Goal: Information Seeking & Learning: Learn about a topic

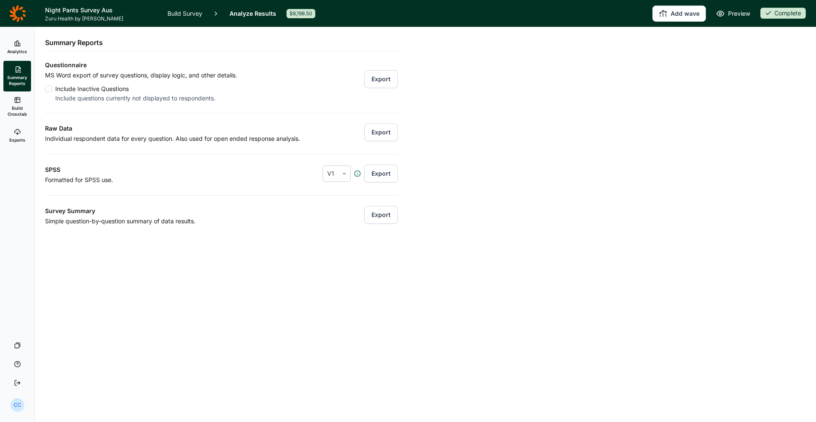
click at [20, 55] on link "Analytics" at bounding box center [17, 47] width 28 height 27
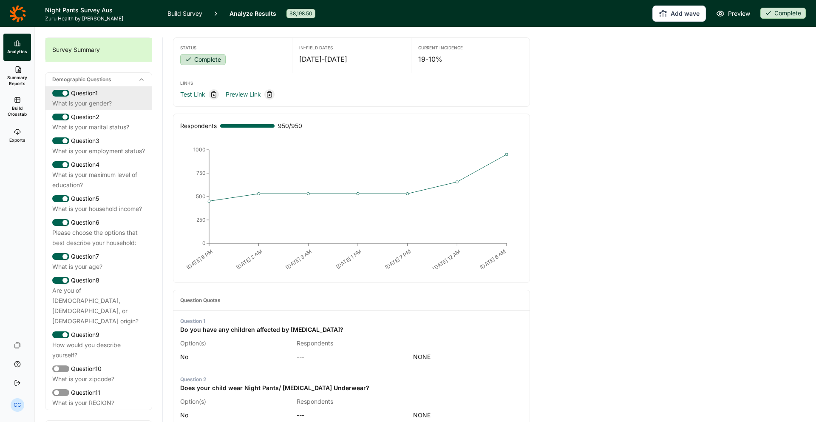
click at [84, 100] on div "What is your gender?" at bounding box center [98, 103] width 93 height 10
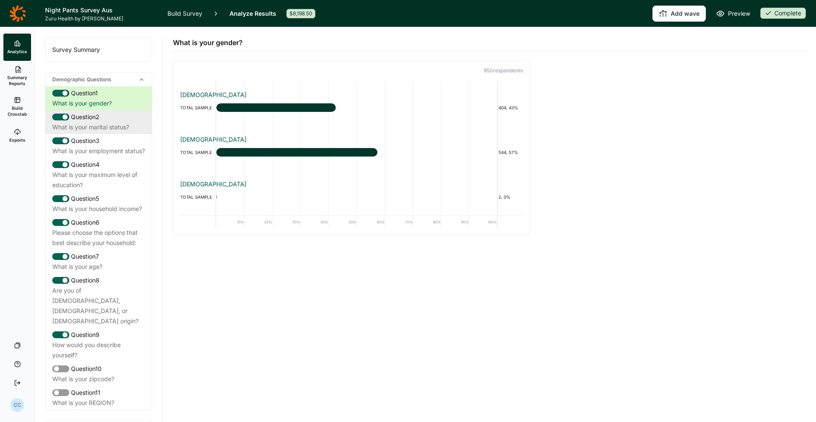
click at [123, 117] on div "Question 2" at bounding box center [98, 117] width 93 height 10
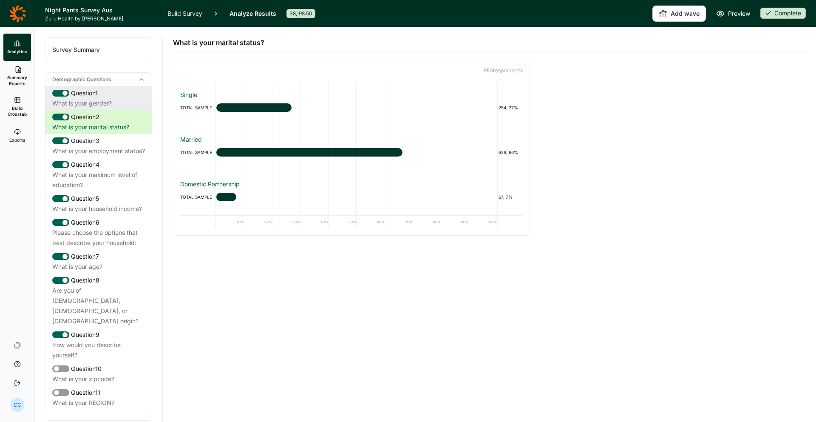
click at [131, 110] on div "Question 1 What is your gender? Question 2 What is your marital status? Questio…" at bounding box center [98, 247] width 106 height 323
click at [129, 102] on div "What is your gender?" at bounding box center [98, 103] width 93 height 10
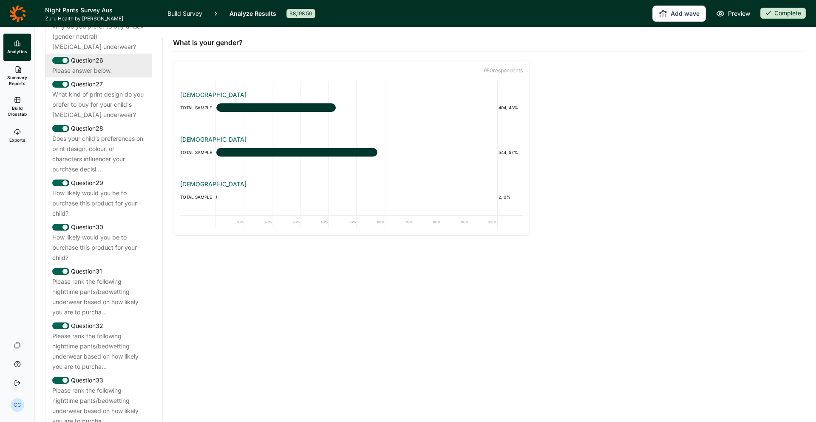
scroll to position [1364, 0]
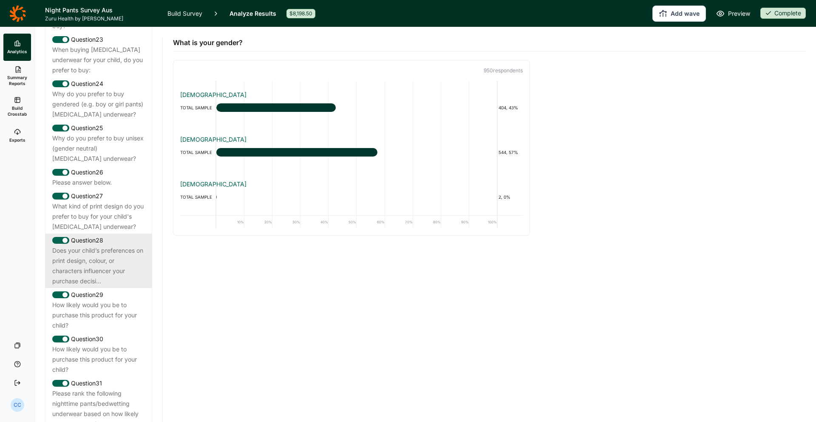
click at [128, 235] on div "Question 28" at bounding box center [98, 240] width 93 height 10
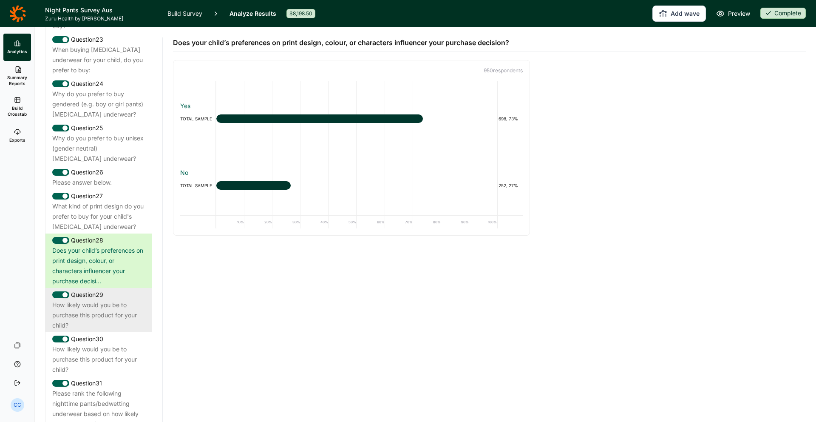
click at [45, 289] on div "Question 29 How likely would you be to purchase this product for your child?" at bounding box center [98, 310] width 106 height 44
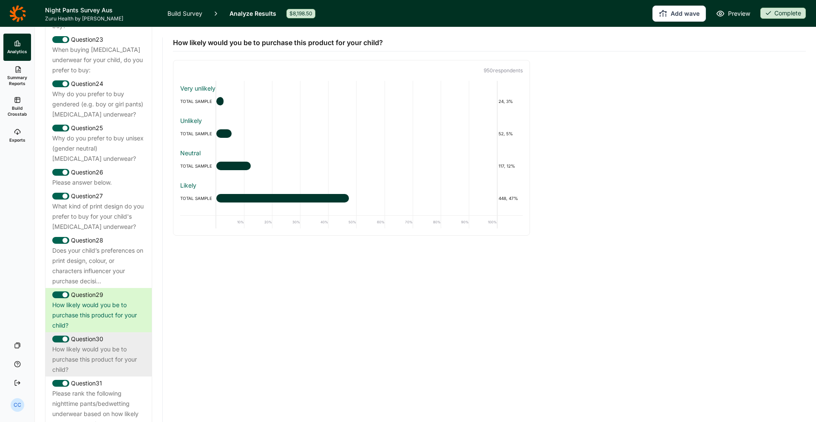
click at [126, 344] on div "How likely would you be to purchase this product for your child?" at bounding box center [98, 359] width 93 height 31
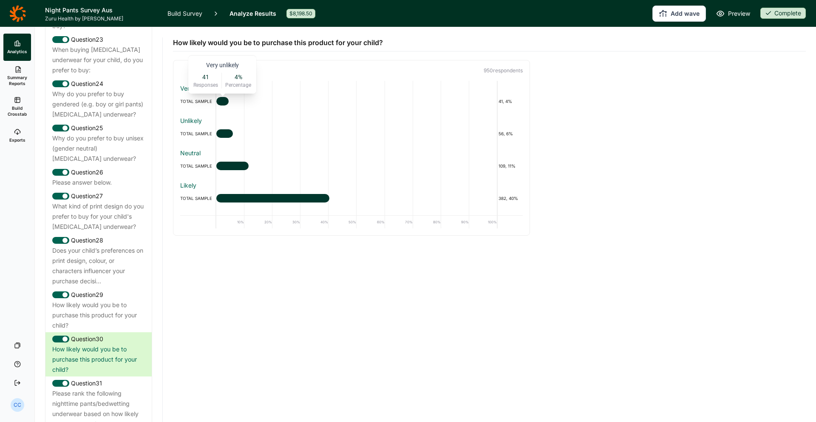
scroll to position [28, 0]
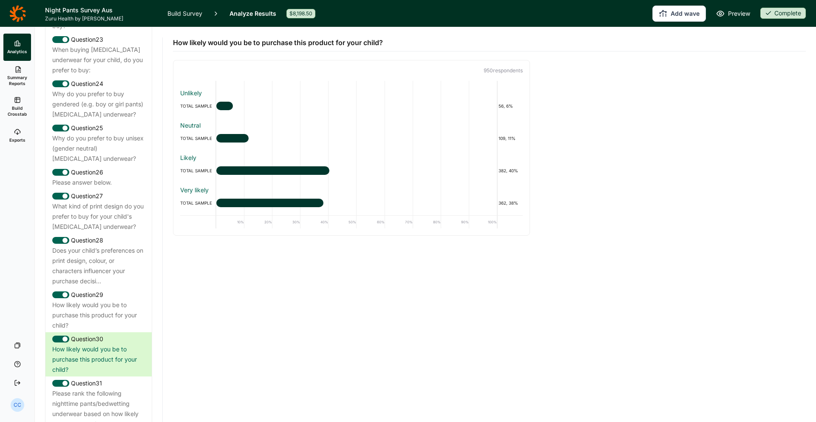
click at [258, 233] on div "Very unlikely TOTAL SAMPLE 41, 4% Unlikely TOTAL SAMPLE 56, 6% Neutral TOTAL SA…" at bounding box center [351, 158] width 356 height 154
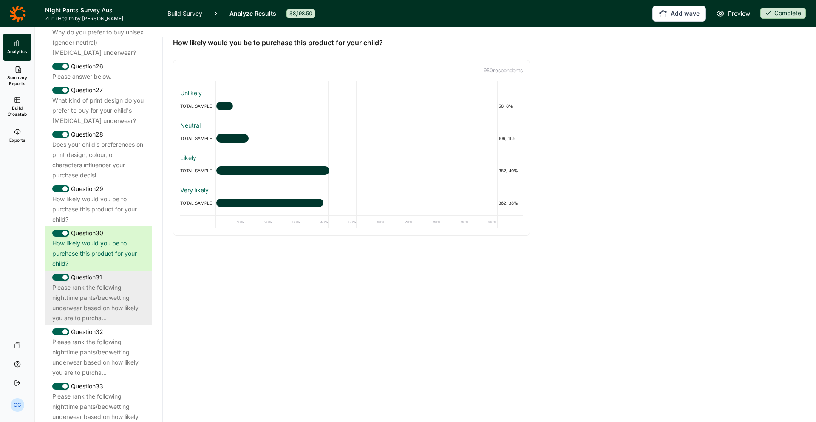
scroll to position [1550, 0]
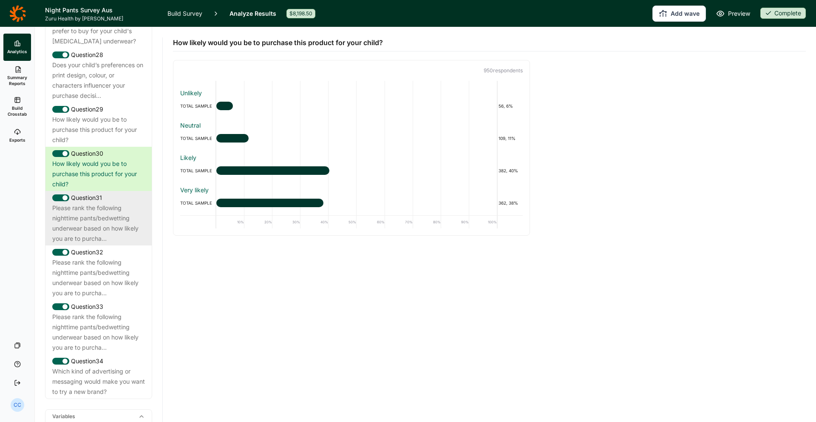
click at [125, 203] on div "Please rank the following nighttime pants/bedwetting underwear based on how lik…" at bounding box center [98, 223] width 93 height 41
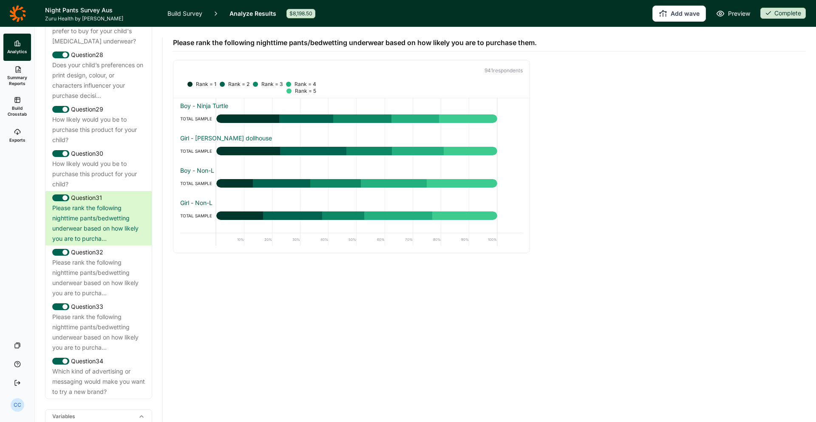
scroll to position [28, 0]
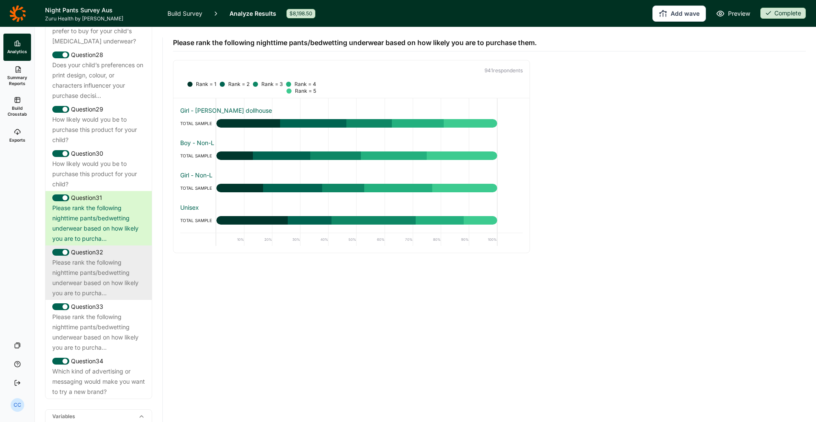
click at [122, 257] on div "Please rank the following nighttime pants/bedwetting underwear based on how lik…" at bounding box center [98, 277] width 93 height 41
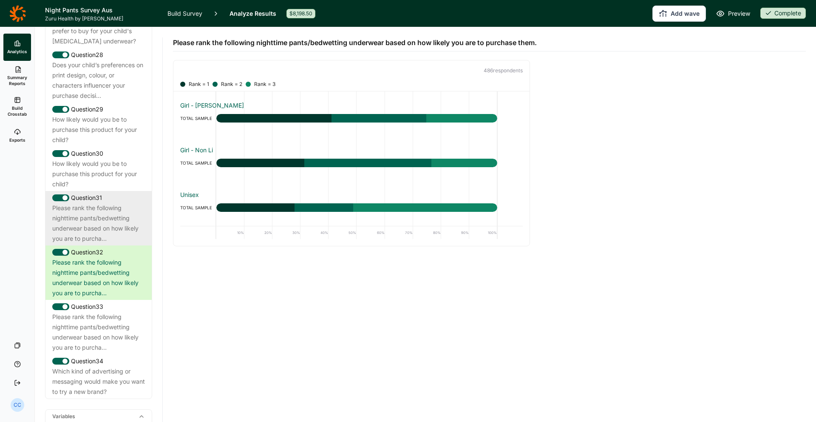
click at [105, 203] on div "Please rank the following nighttime pants/bedwetting underwear based on how lik…" at bounding box center [98, 223] width 93 height 41
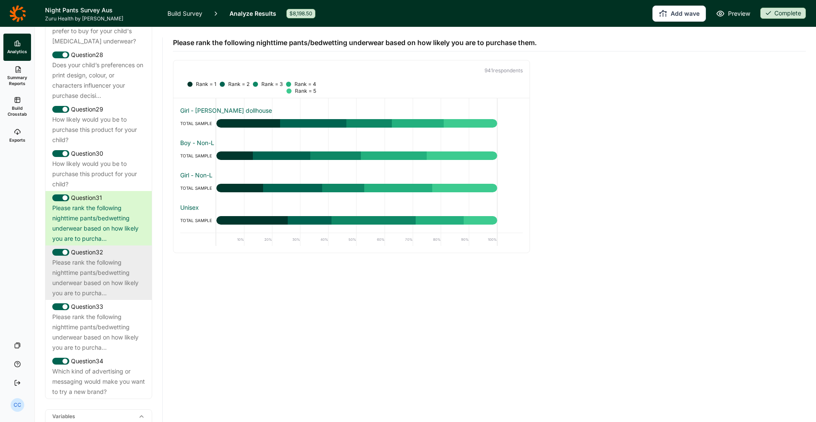
click at [108, 257] on div "Please rank the following nighttime pants/bedwetting underwear based on how lik…" at bounding box center [98, 277] width 93 height 41
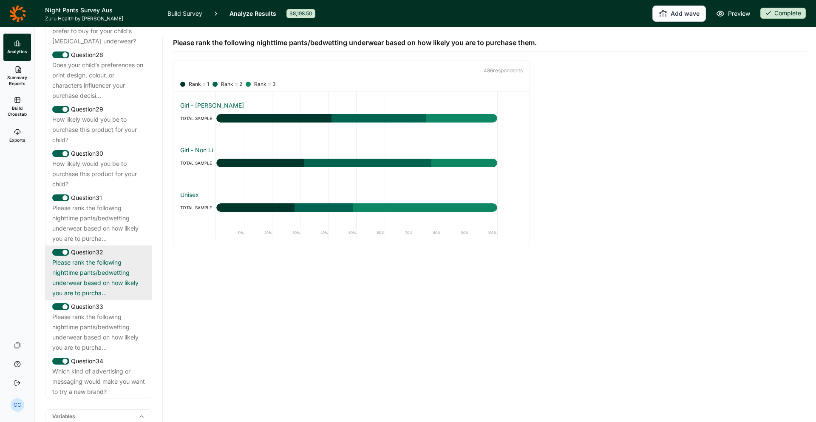
scroll to position [0, 0]
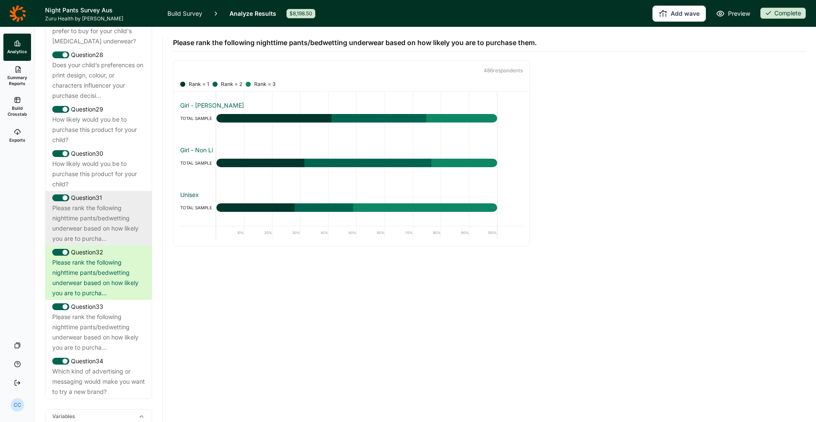
click at [120, 203] on div "Please rank the following nighttime pants/bedwetting underwear based on how lik…" at bounding box center [98, 223] width 93 height 41
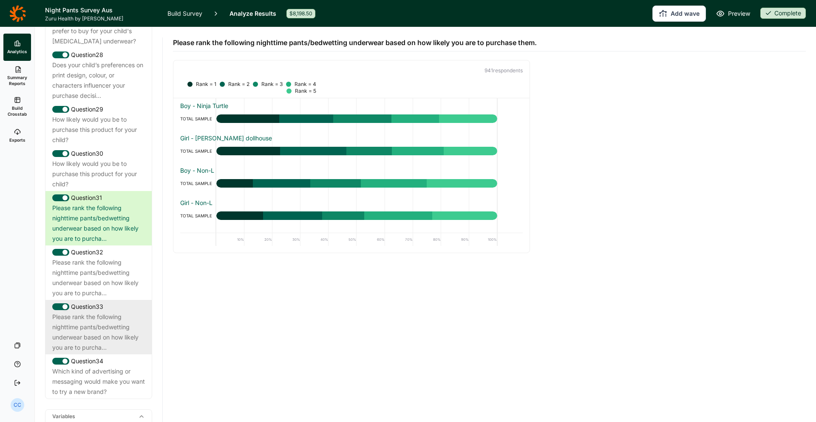
click at [134, 312] on div "Please rank the following nighttime pants/bedwetting underwear based on how lik…" at bounding box center [98, 332] width 93 height 41
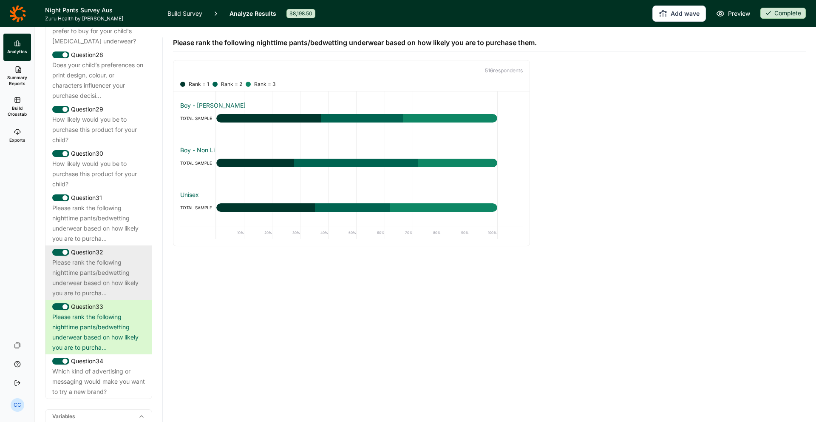
click at [130, 257] on div "Please rank the following nighttime pants/bedwetting underwear based on how lik…" at bounding box center [98, 277] width 93 height 41
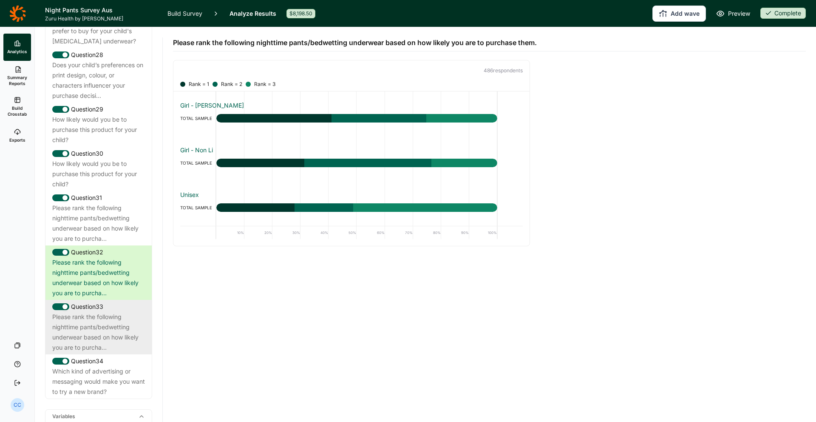
click at [134, 301] on div "Question 33" at bounding box center [98, 306] width 93 height 10
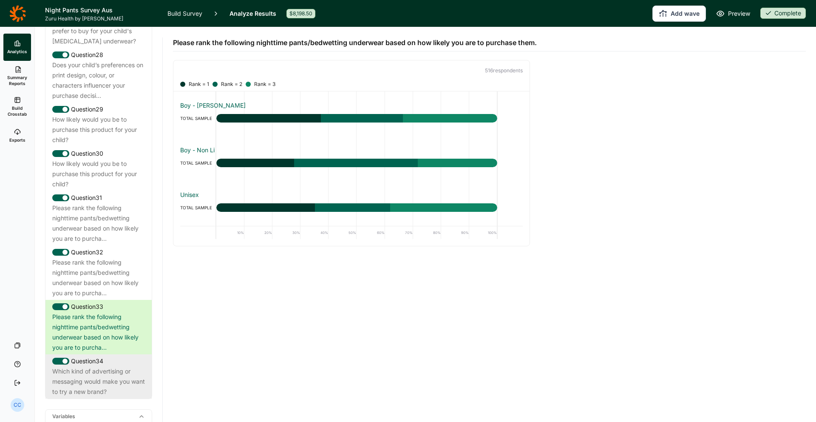
click at [132, 356] on div "Question 34" at bounding box center [98, 361] width 93 height 10
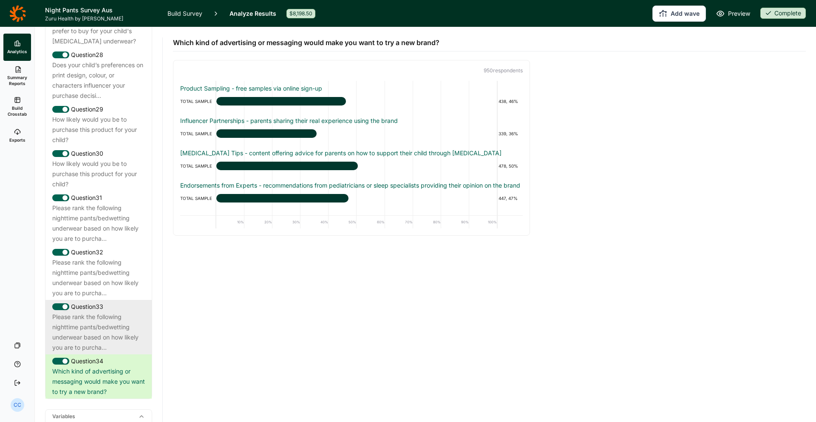
click at [124, 312] on div "Please rank the following nighttime pants/bedwetting underwear based on how lik…" at bounding box center [98, 332] width 93 height 41
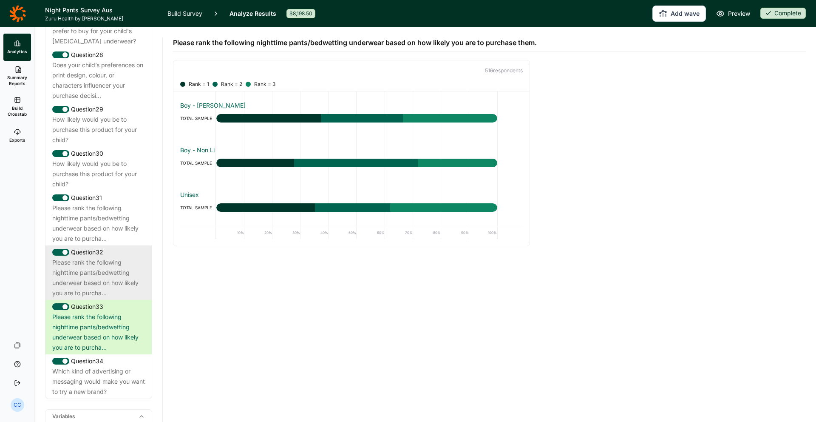
click at [88, 257] on div "Please rank the following nighttime pants/bedwetting underwear based on how lik…" at bounding box center [98, 277] width 93 height 41
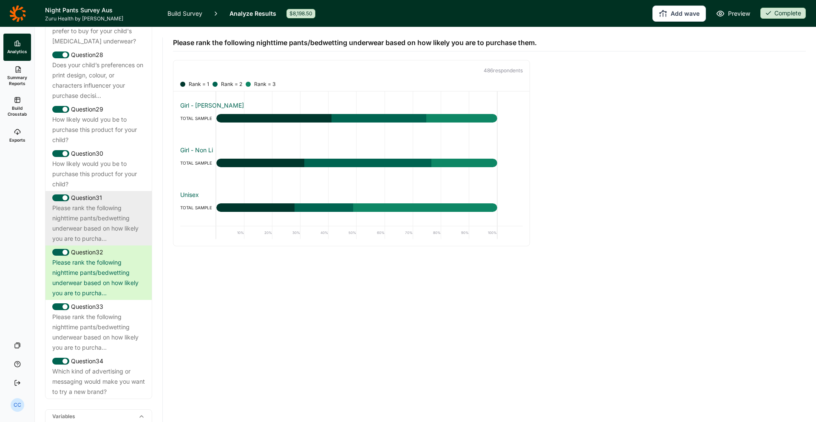
click at [79, 203] on div "Please rank the following nighttime pants/bedwetting underwear based on how lik…" at bounding box center [98, 223] width 93 height 41
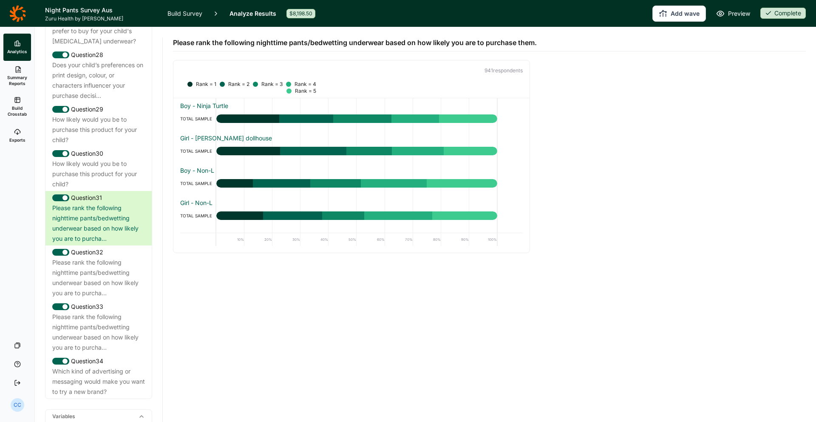
scroll to position [1550, 0]
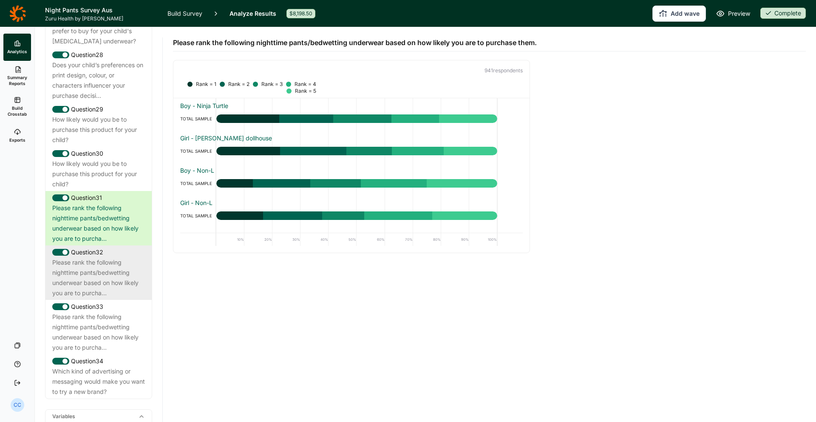
click at [139, 257] on div "Please rank the following nighttime pants/bedwetting underwear based on how lik…" at bounding box center [98, 277] width 93 height 41
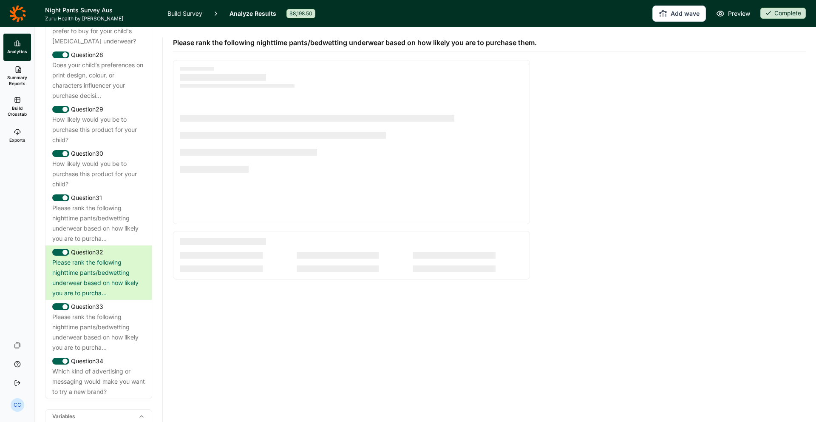
scroll to position [1549, 0]
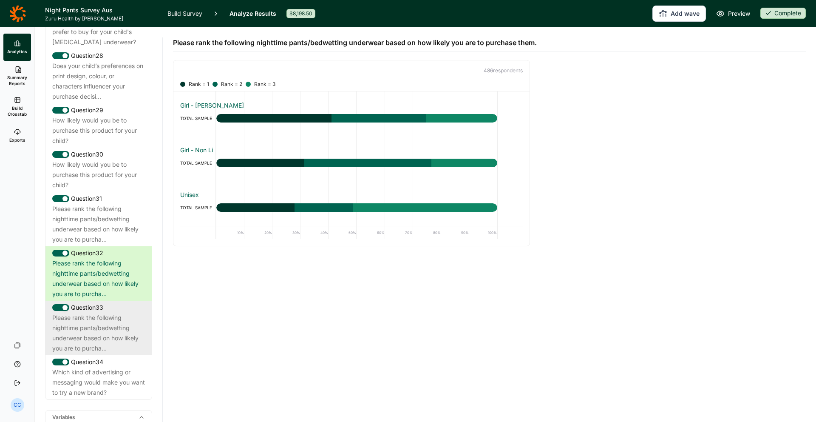
click at [128, 302] on div "Question 33" at bounding box center [98, 307] width 93 height 10
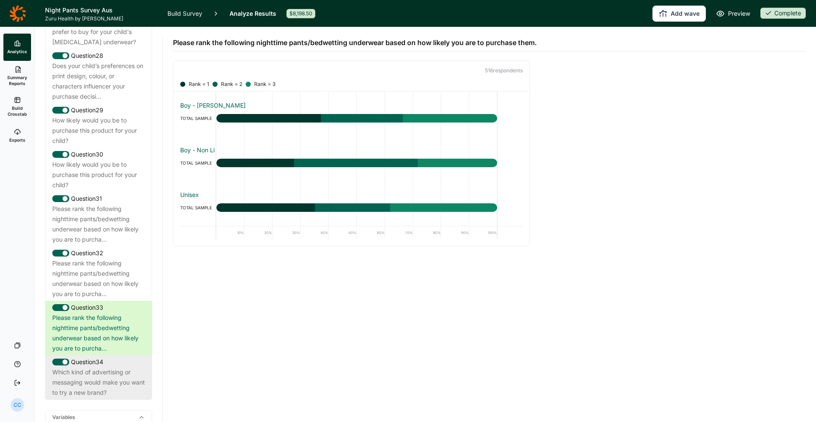
click at [119, 367] on div "Which kind of advertising or messaging would make you want to try a new brand?" at bounding box center [98, 382] width 93 height 31
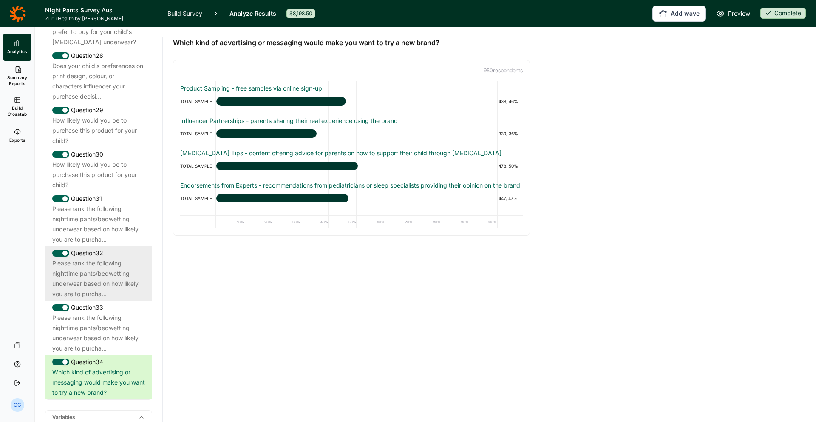
click at [122, 258] on div "Please rank the following nighttime pants/bedwetting underwear based on how lik…" at bounding box center [98, 278] width 93 height 41
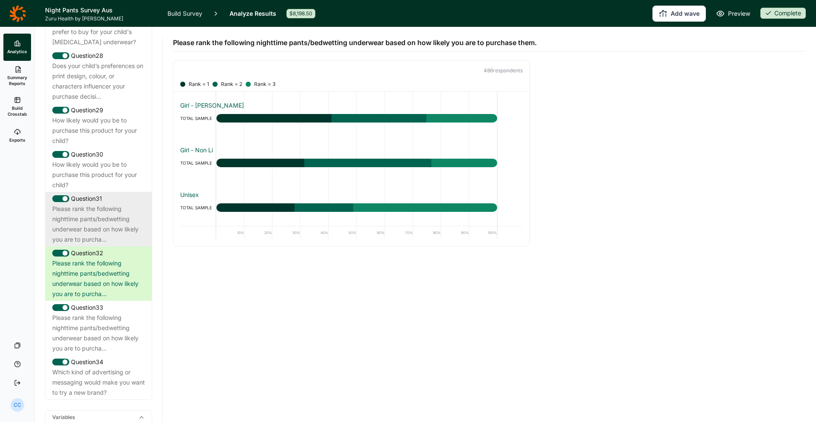
click at [131, 204] on div "Please rank the following nighttime pants/bedwetting underwear based on how lik…" at bounding box center [98, 224] width 93 height 41
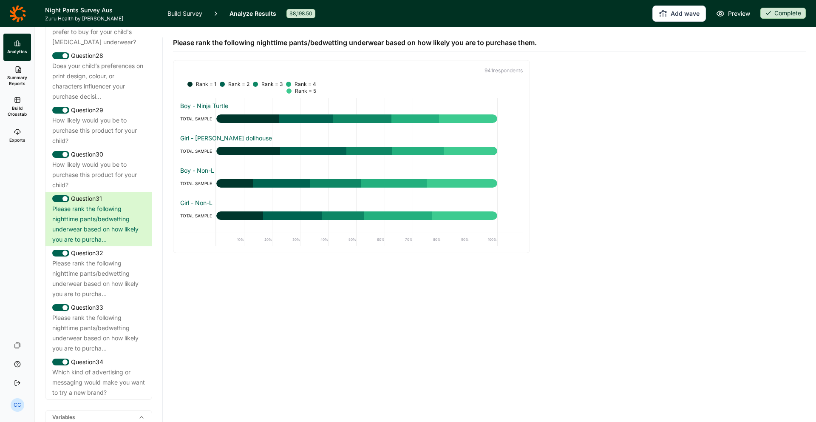
scroll to position [28, 0]
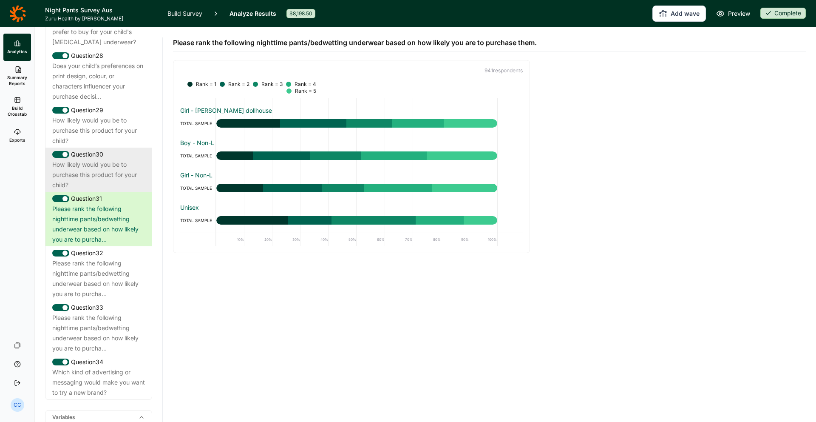
click at [124, 159] on div "How likely would you be to purchase this product for your child?" at bounding box center [98, 174] width 93 height 31
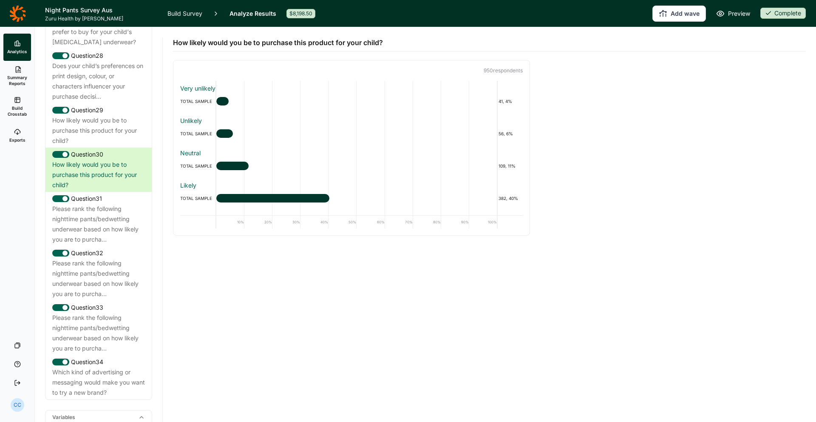
drag, startPoint x: 328, startPoint y: 104, endPoint x: 337, endPoint y: 90, distance: 16.6
click at [331, 97] on div at bounding box center [356, 101] width 281 height 9
